Goal: Task Accomplishment & Management: Use online tool/utility

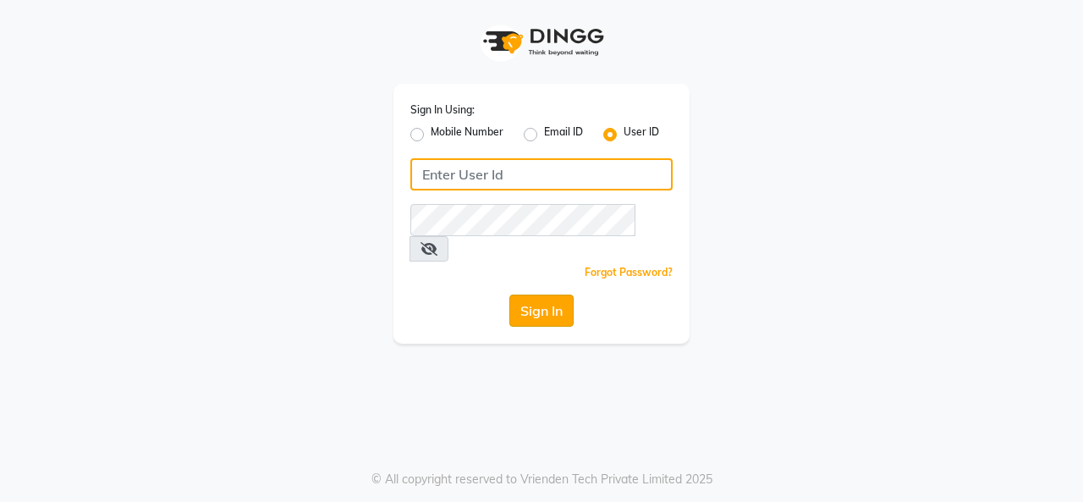
type input "crown123"
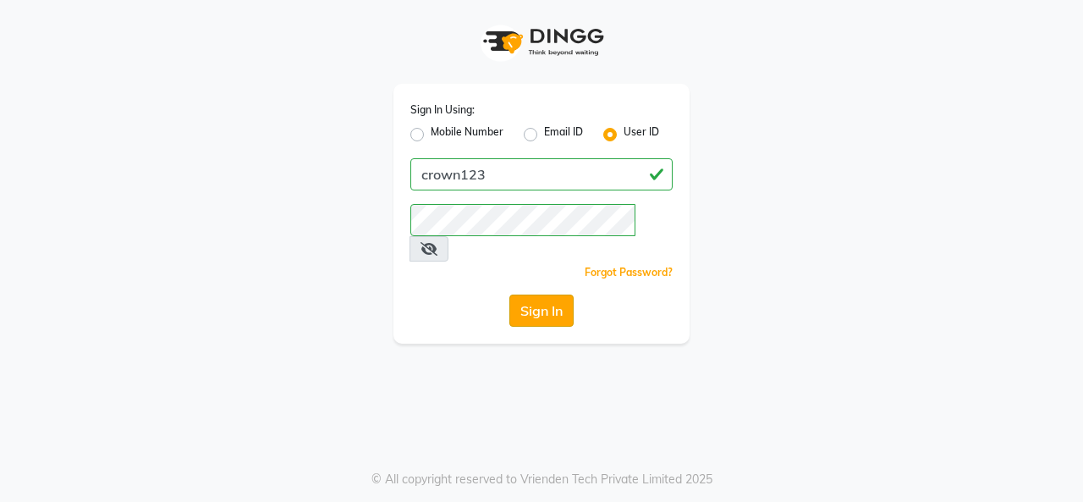
click at [536, 294] on button "Sign In" at bounding box center [541, 310] width 64 height 32
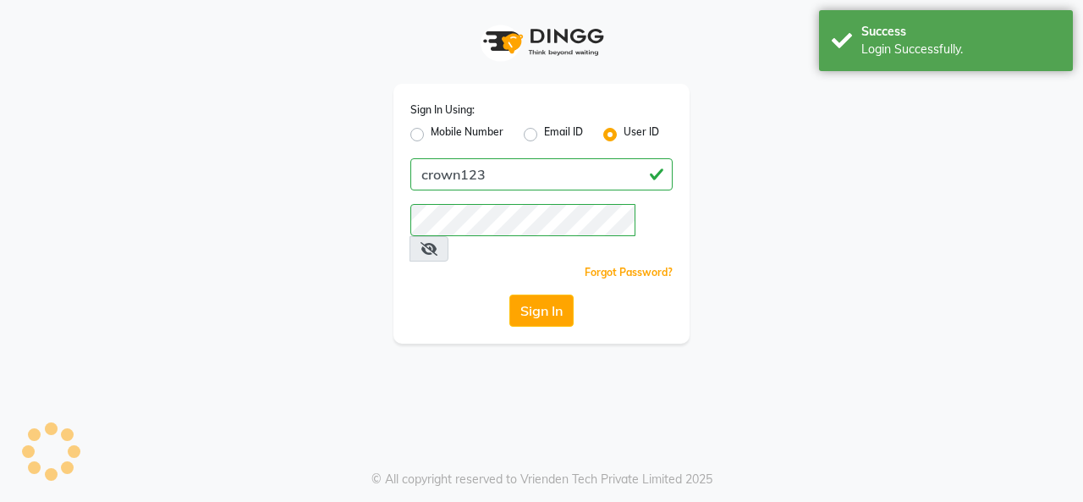
select select "service"
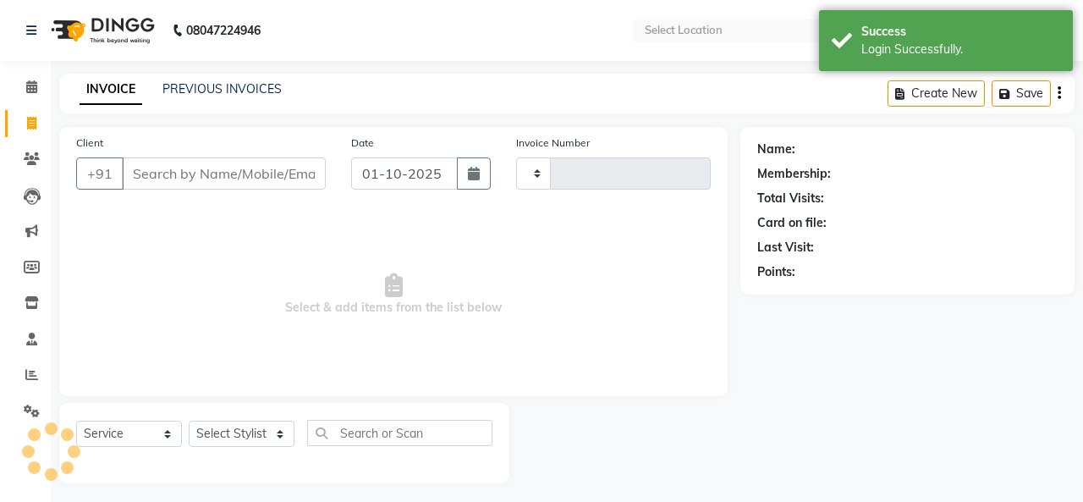
type input "1267"
select select "en"
select select "7627"
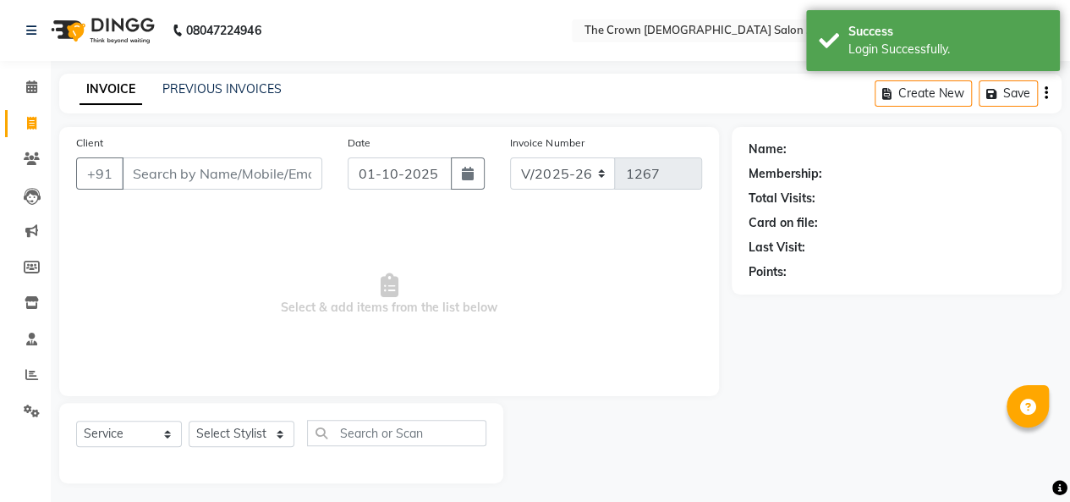
click at [194, 177] on input "Client" at bounding box center [222, 173] width 201 height 32
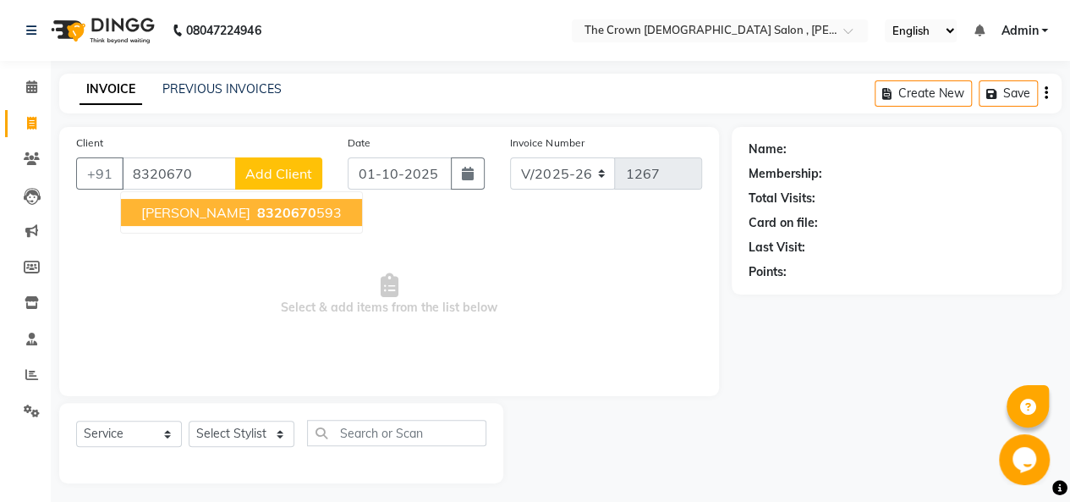
click at [257, 216] on span "8320670" at bounding box center [286, 212] width 59 height 17
type input "8320670593"
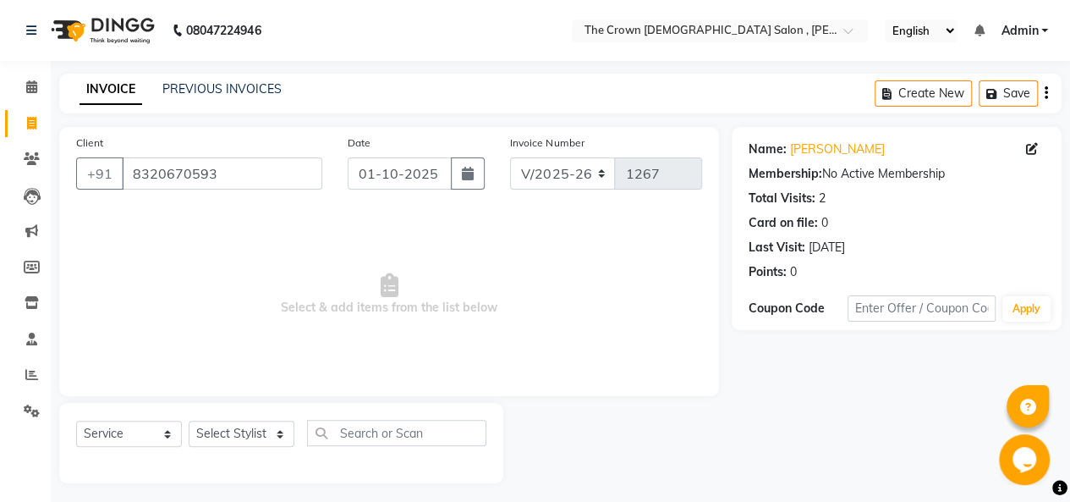
scroll to position [6, 0]
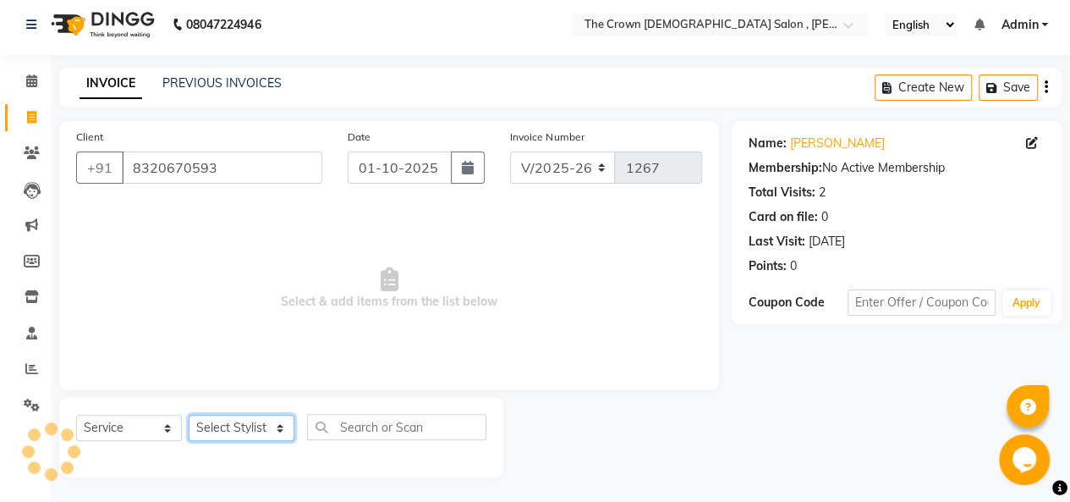
click at [237, 429] on select "Select Stylist [PERSON_NAME] [PERSON_NAME] [PERSON_NAME] [PERSON_NAME] [PERSON_…" at bounding box center [242, 428] width 106 height 26
select select "73631"
click at [189, 415] on select "Select Stylist [PERSON_NAME] [PERSON_NAME] [PERSON_NAME] [PERSON_NAME] [PERSON_…" at bounding box center [242, 428] width 106 height 26
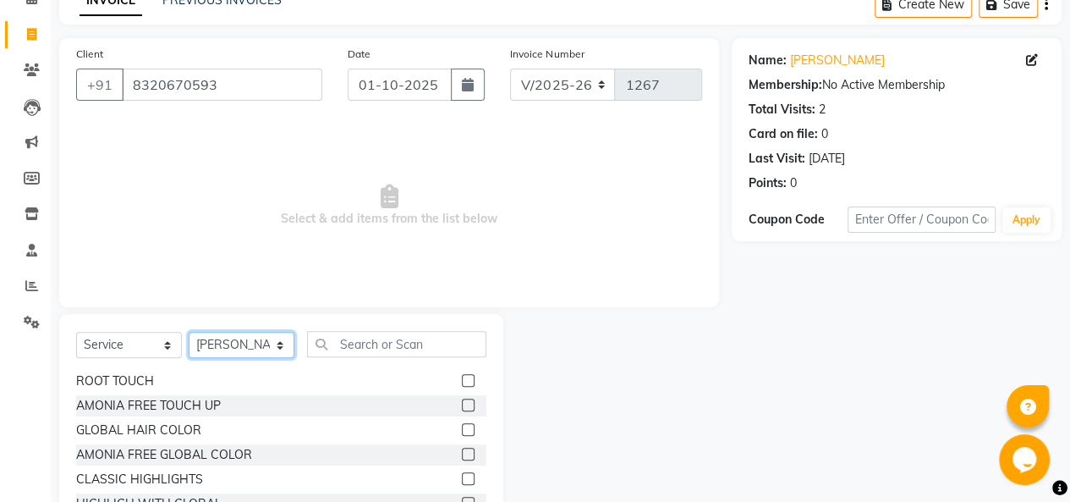
scroll to position [631, 0]
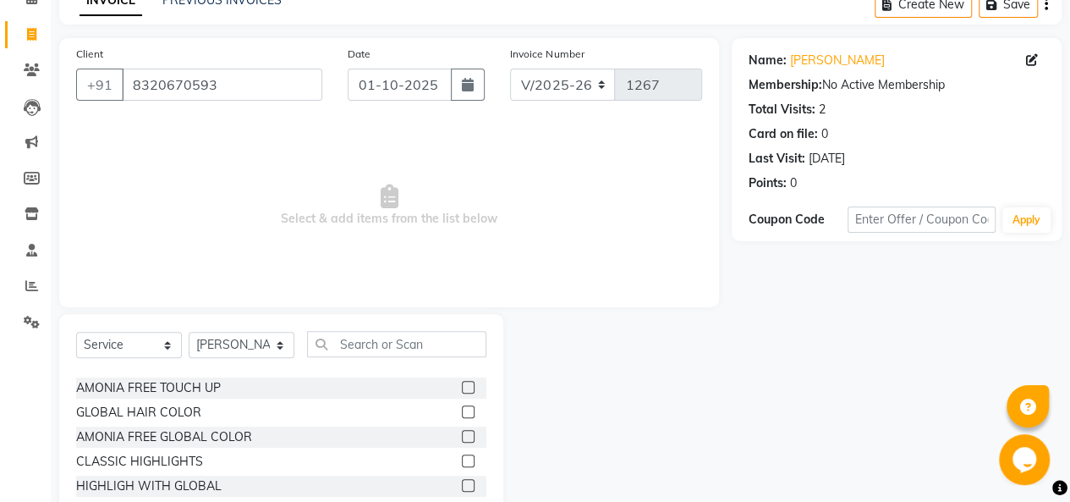
click at [462, 407] on label at bounding box center [468, 411] width 13 height 13
click at [462, 407] on input "checkbox" at bounding box center [467, 412] width 11 height 11
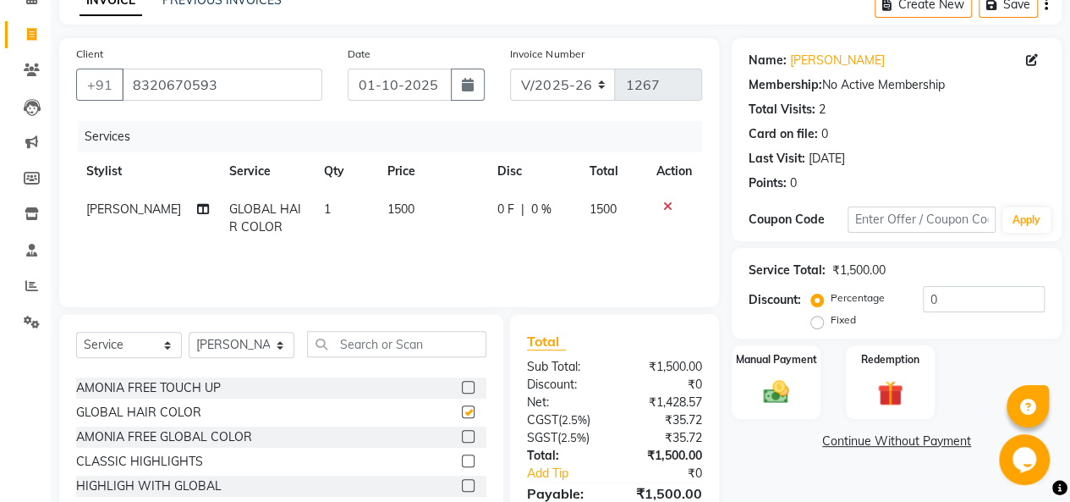
checkbox input "false"
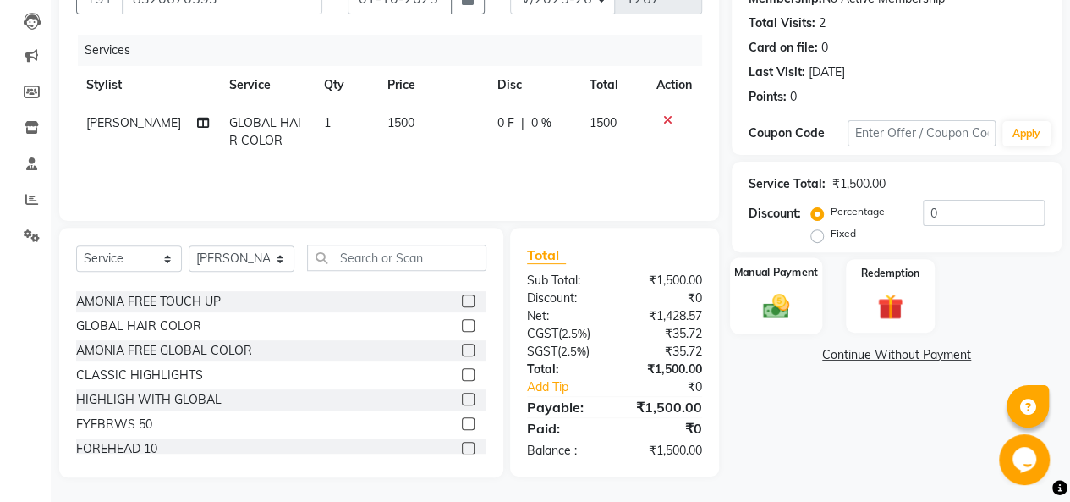
click at [755, 301] on img at bounding box center [776, 305] width 43 height 30
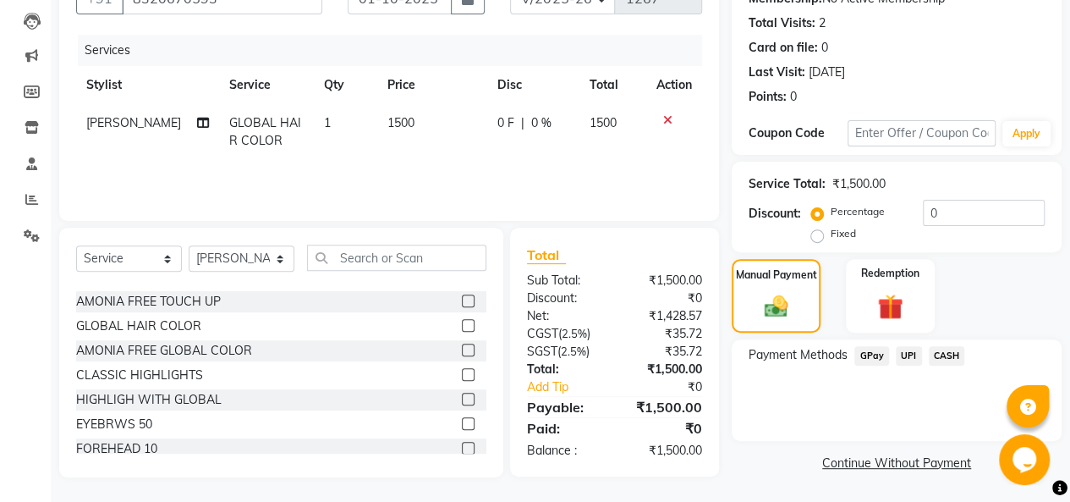
click at [939, 353] on span "CASH" at bounding box center [947, 355] width 36 height 19
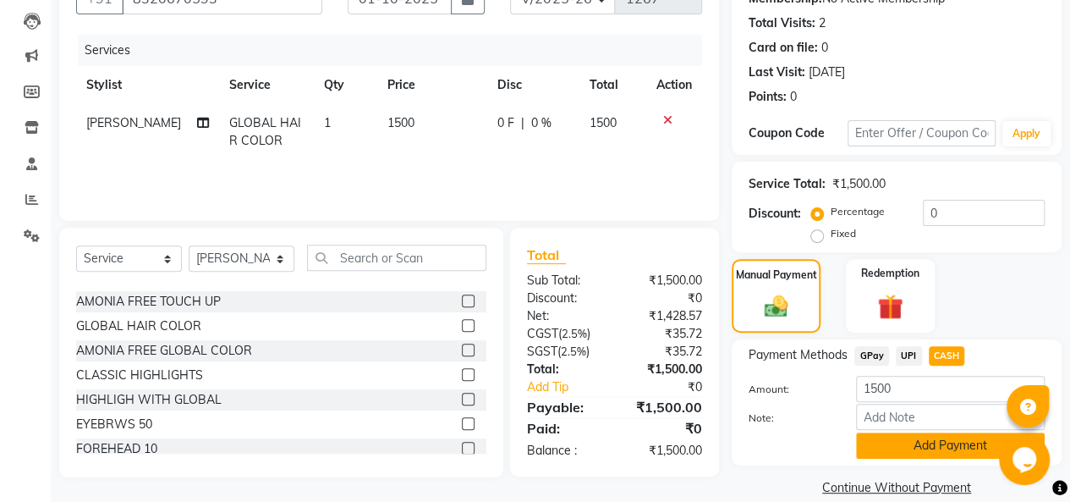
click at [936, 441] on button "Add Payment" at bounding box center [950, 445] width 189 height 26
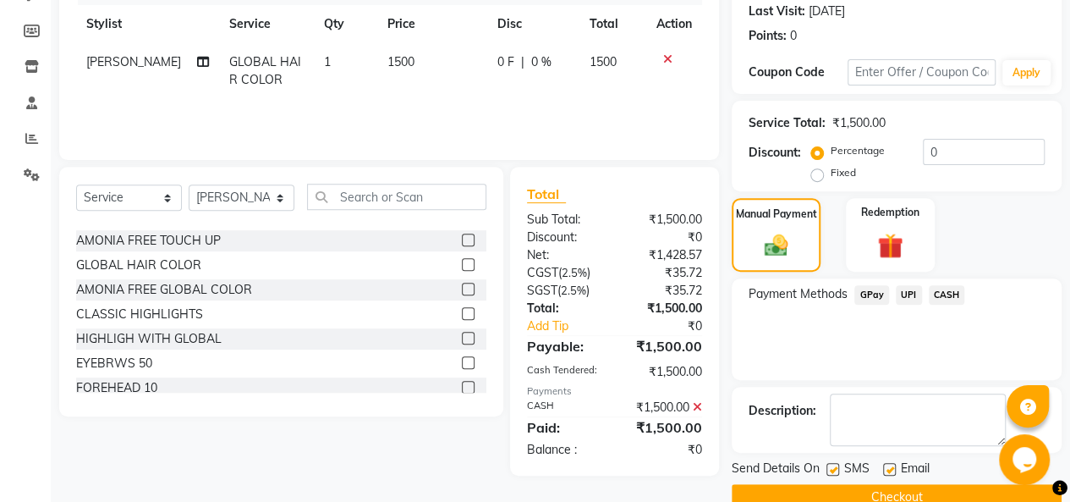
scroll to position [261, 0]
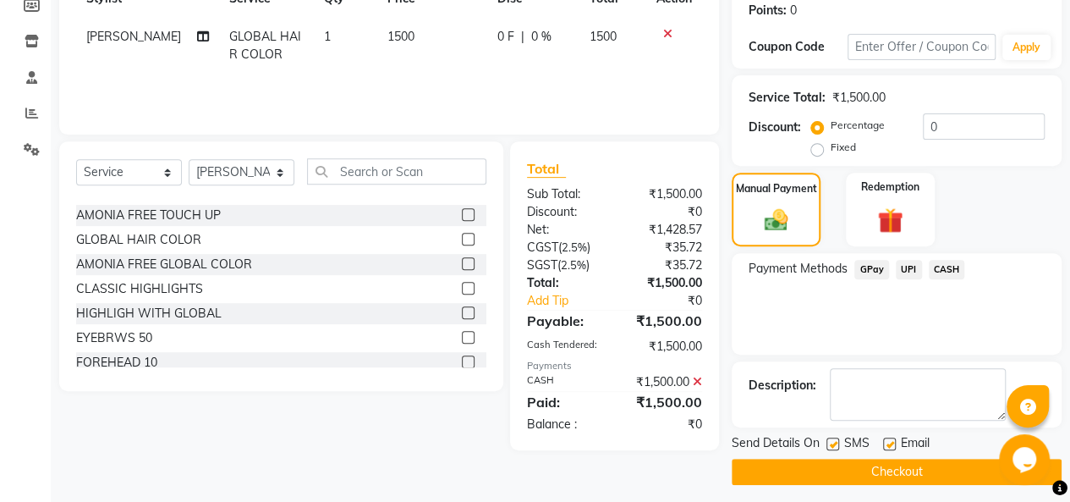
click at [888, 439] on label at bounding box center [889, 443] width 13 height 13
click at [888, 439] on input "checkbox" at bounding box center [888, 444] width 11 height 11
checkbox input "false"
click at [831, 442] on label at bounding box center [833, 443] width 13 height 13
click at [831, 442] on input "checkbox" at bounding box center [832, 444] width 11 height 11
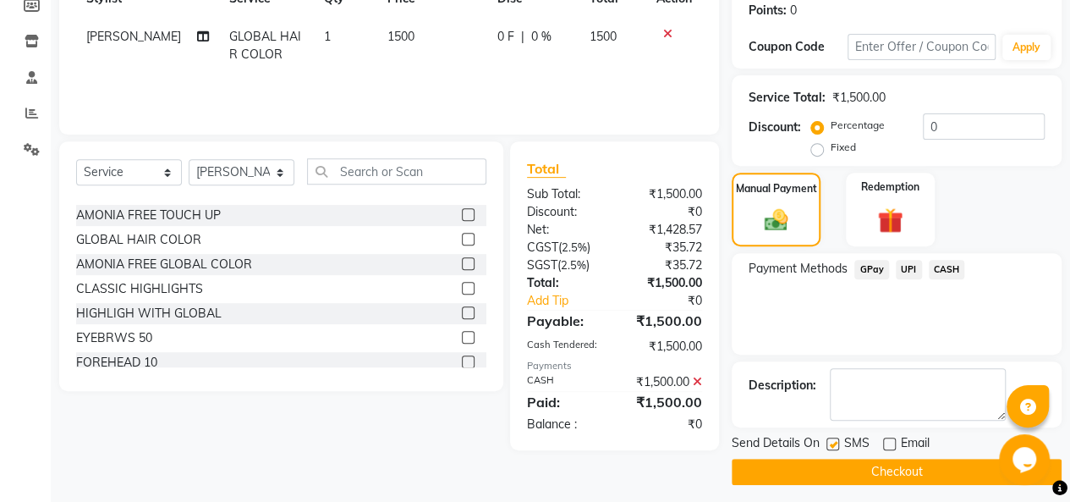
checkbox input "false"
click at [939, 271] on span "CASH" at bounding box center [947, 269] width 36 height 19
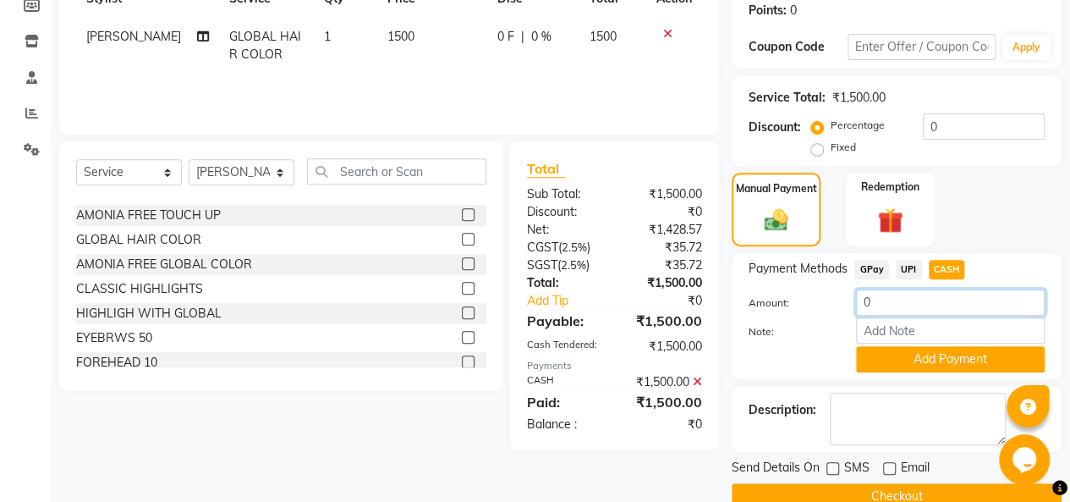
click at [892, 305] on input "0" at bounding box center [950, 302] width 189 height 26
type input "0"
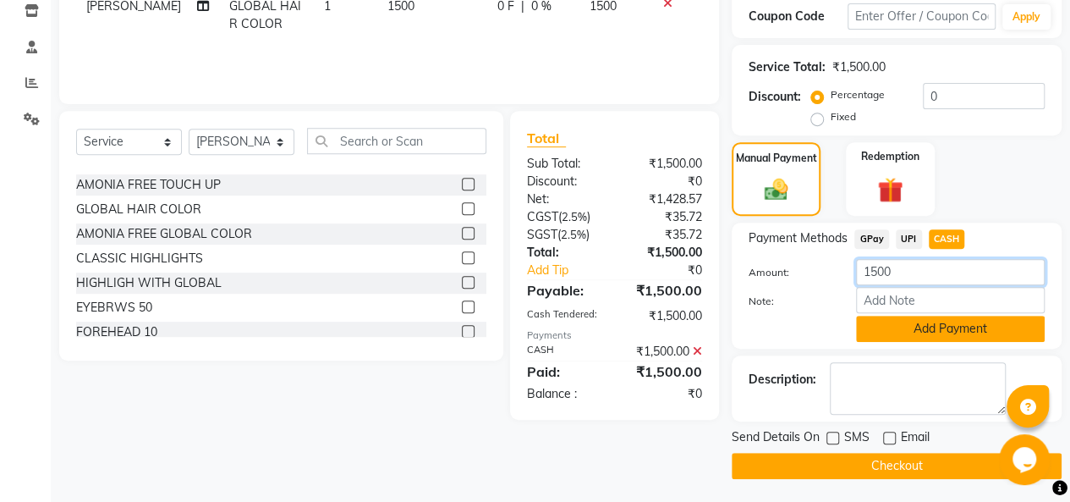
type input "1500"
click at [916, 331] on button "Add Payment" at bounding box center [950, 329] width 189 height 26
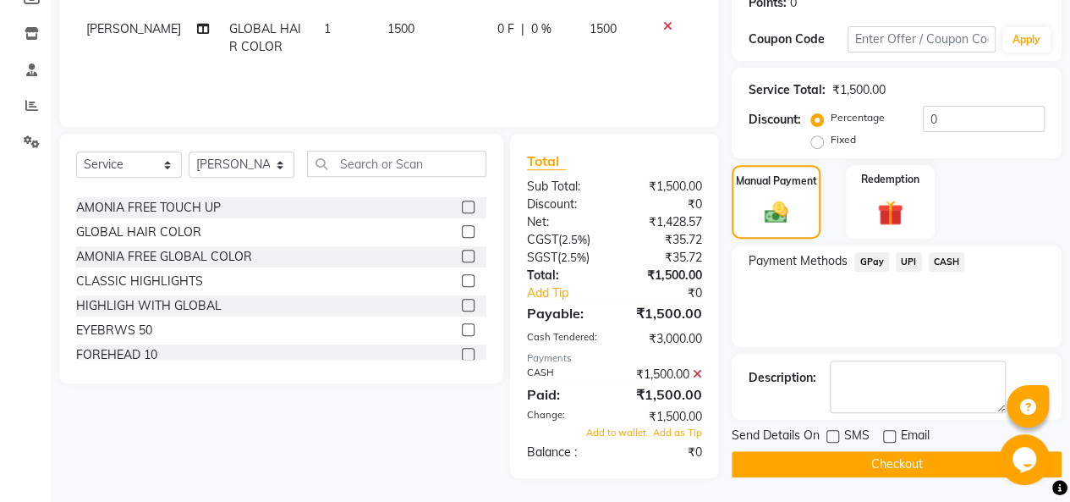
click at [854, 458] on button "Checkout" at bounding box center [897, 464] width 330 height 26
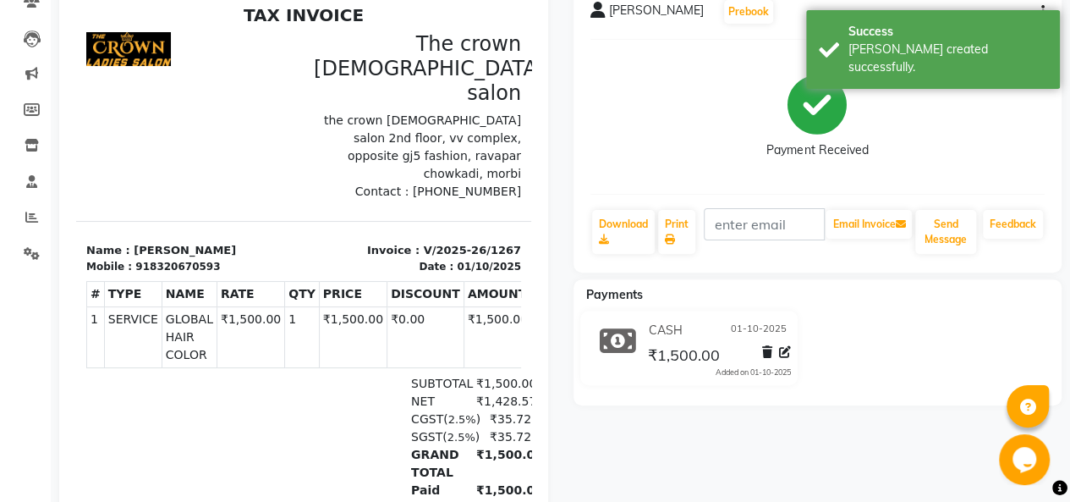
scroll to position [257, 0]
